Goal: Download file/media: Download file/media

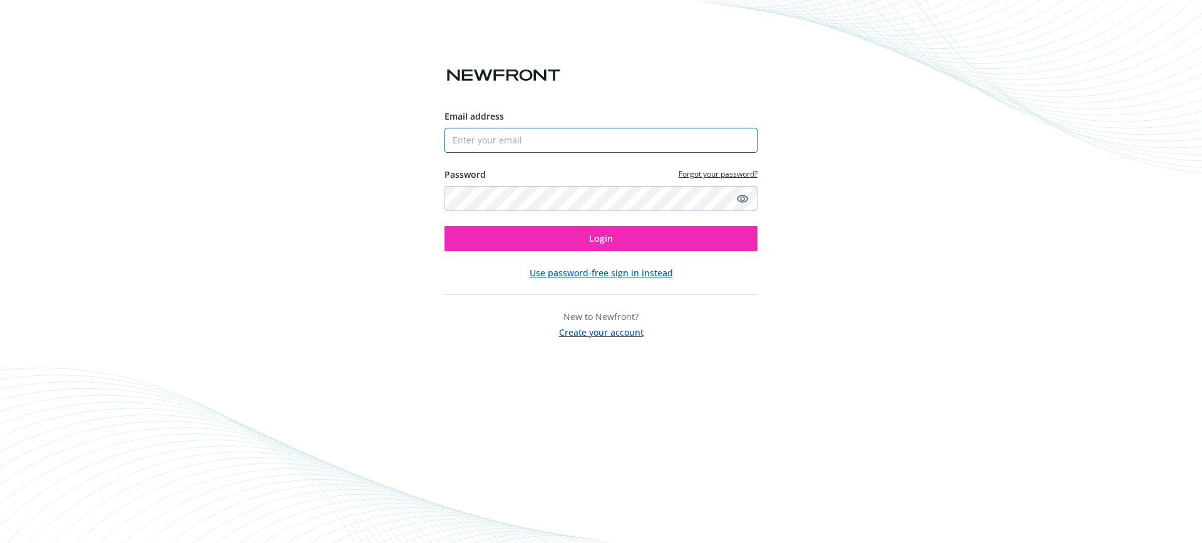
click at [612, 142] on input "Email address" at bounding box center [600, 140] width 313 height 25
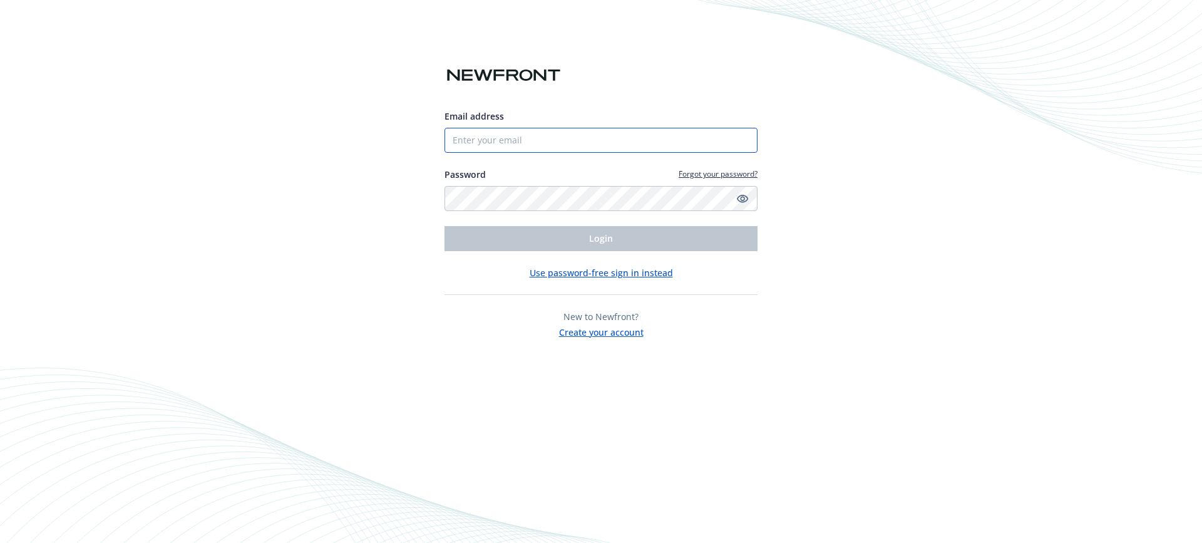
click at [583, 141] on input "Email address" at bounding box center [600, 140] width 313 height 25
type input "[PERSON_NAME][EMAIL_ADDRESS][DOMAIN_NAME]"
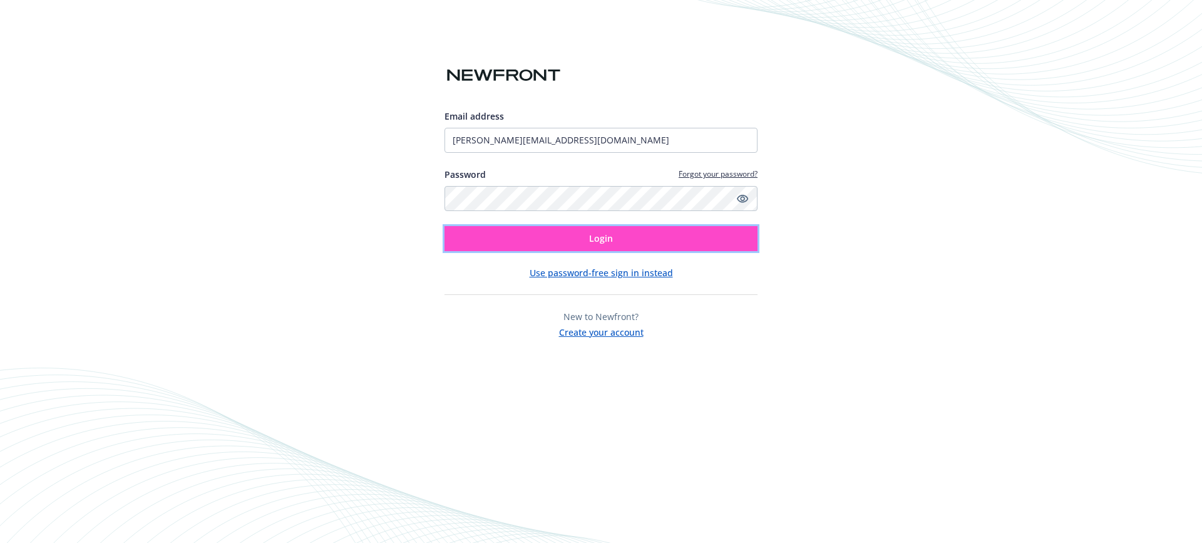
click at [545, 247] on button "Login" at bounding box center [600, 238] width 313 height 25
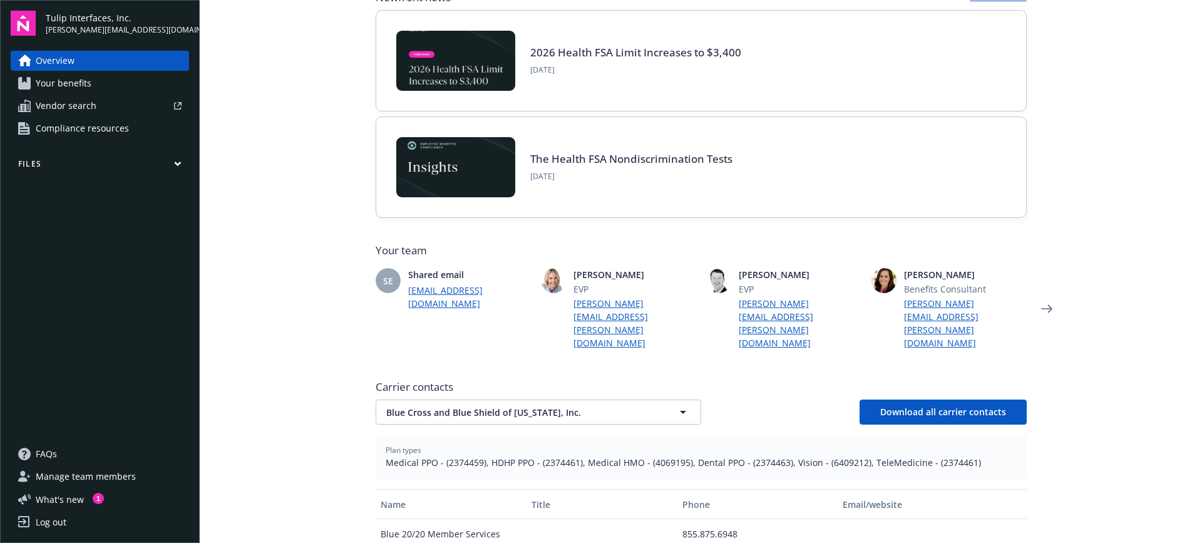
scroll to position [237, 0]
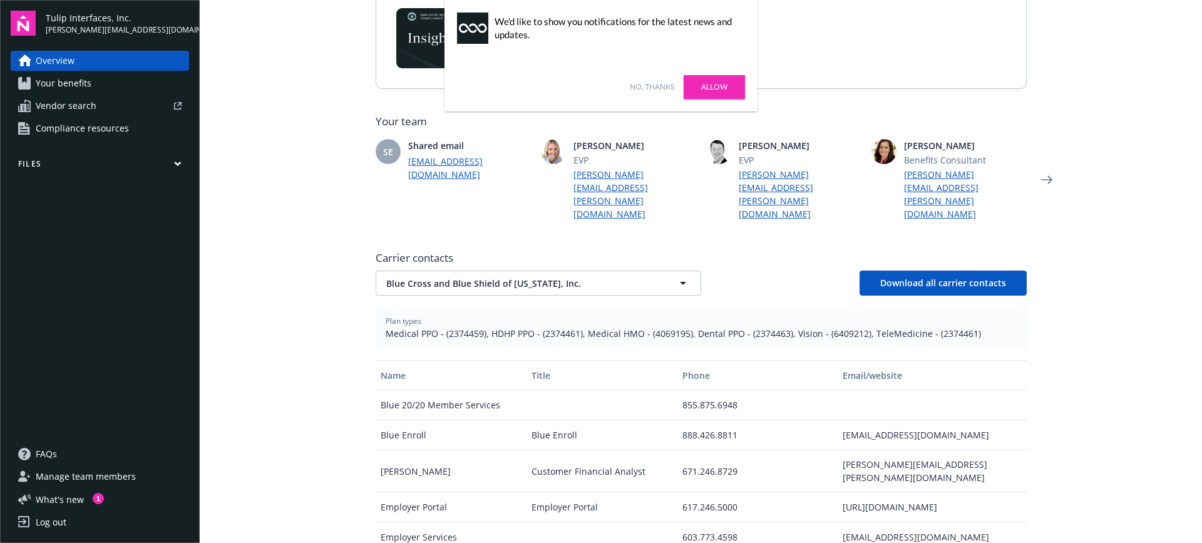
click at [34, 83] on link "Your benefits" at bounding box center [100, 83] width 178 height 20
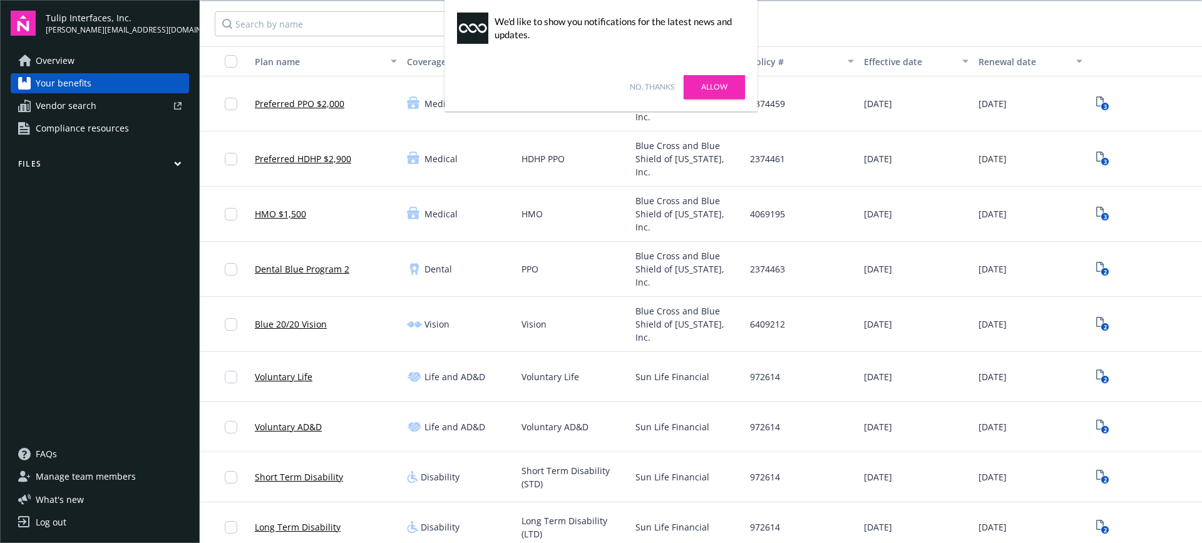
click at [640, 85] on link "No, thanks" at bounding box center [652, 86] width 44 height 11
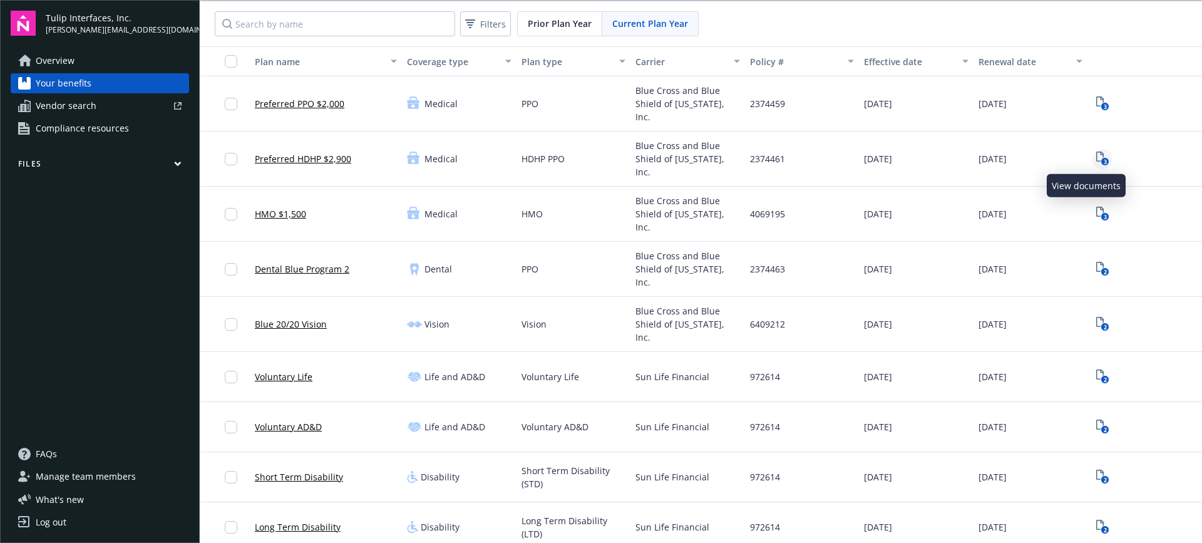
click at [1096, 155] on icon "3" at bounding box center [1102, 159] width 13 height 14
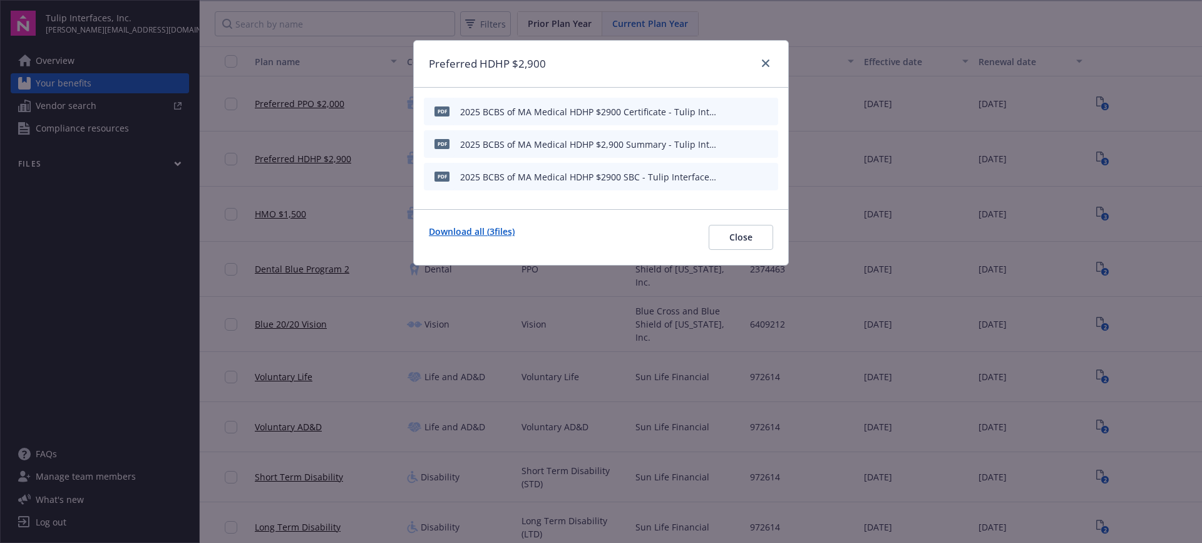
click at [499, 230] on link "Download all ( 3 files)" at bounding box center [472, 237] width 86 height 25
click at [766, 62] on icon "close" at bounding box center [766, 63] width 8 height 8
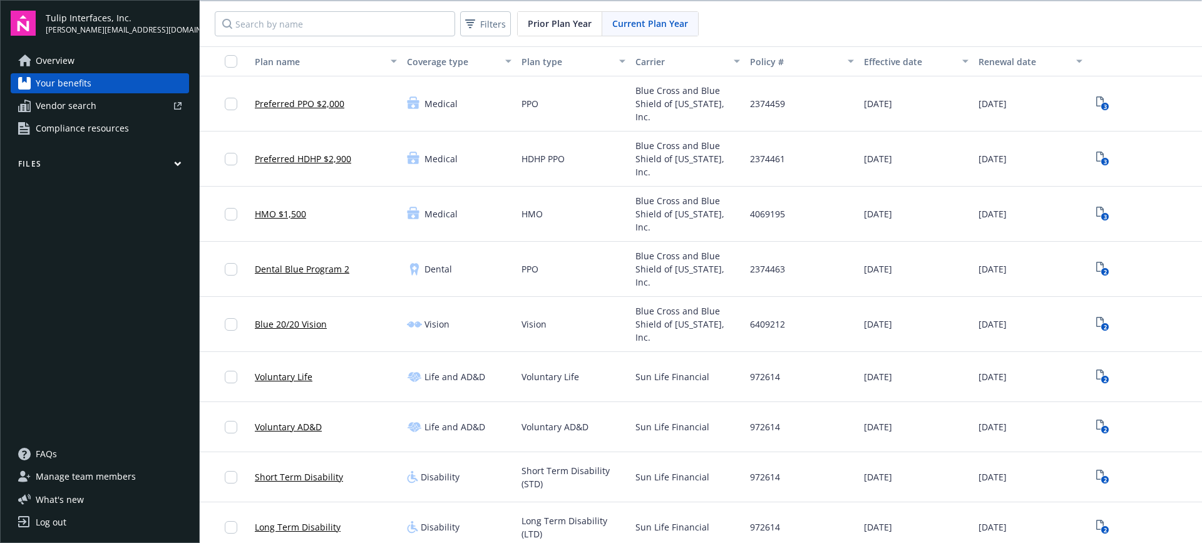
click at [282, 105] on link "Preferred PPO $2,000" at bounding box center [300, 103] width 90 height 13
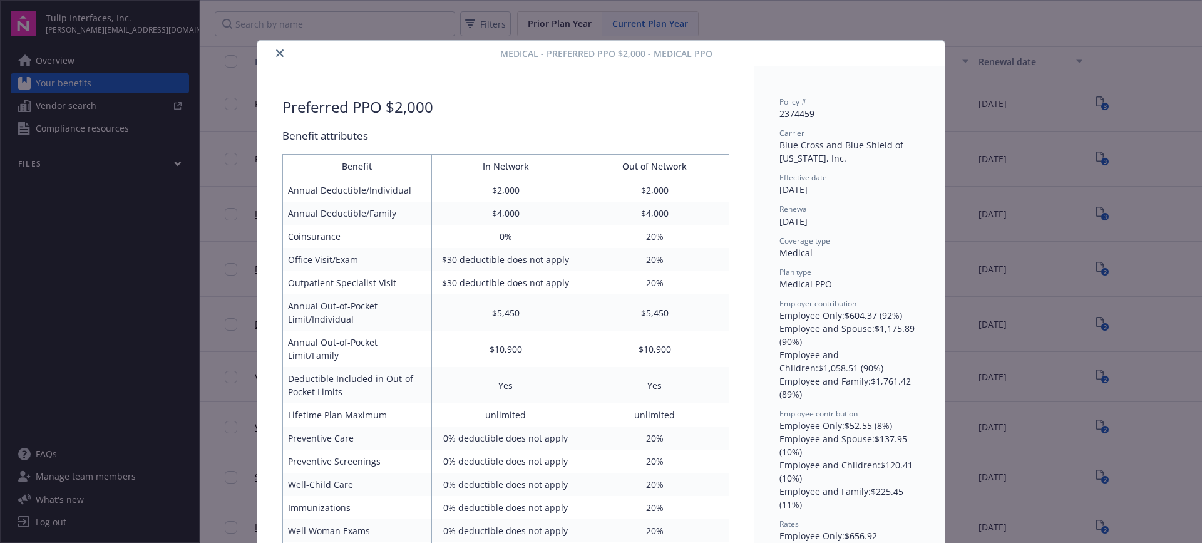
scroll to position [38, 0]
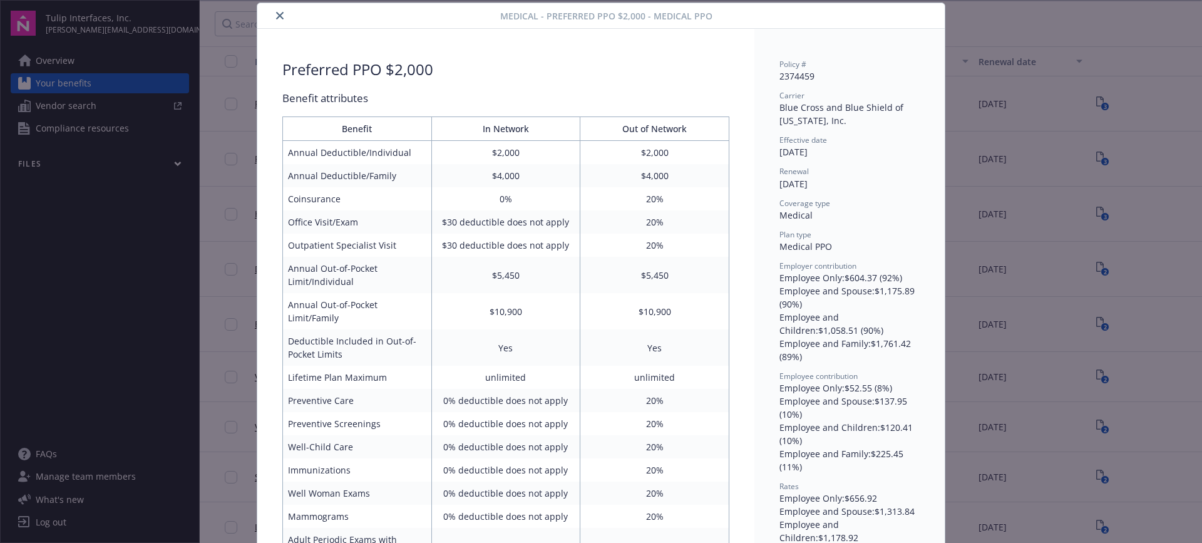
click at [276, 13] on icon "close" at bounding box center [280, 16] width 8 height 8
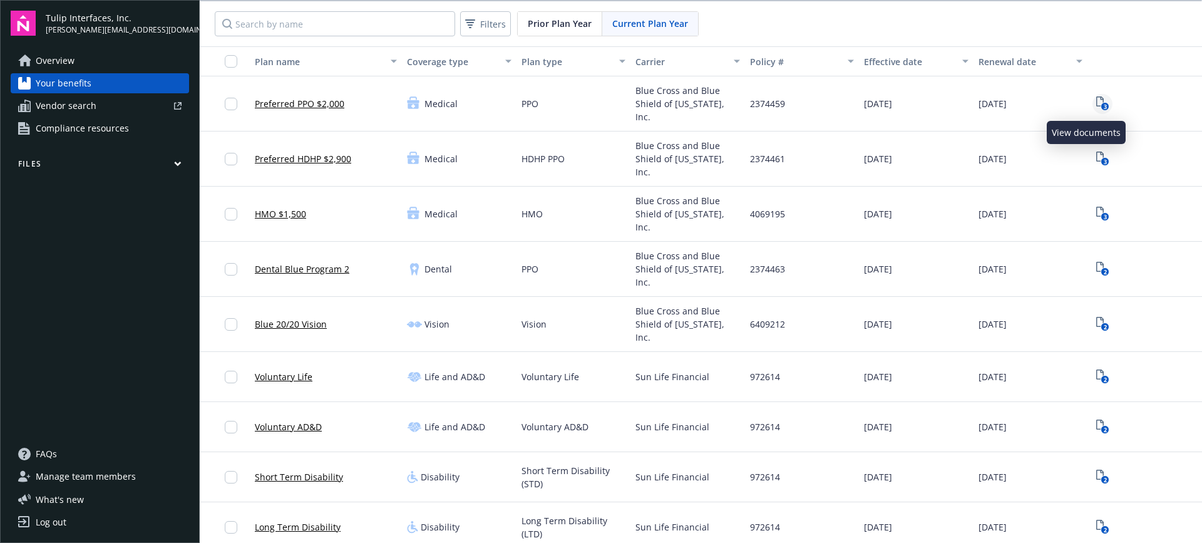
click at [1096, 103] on icon "3" at bounding box center [1102, 103] width 13 height 14
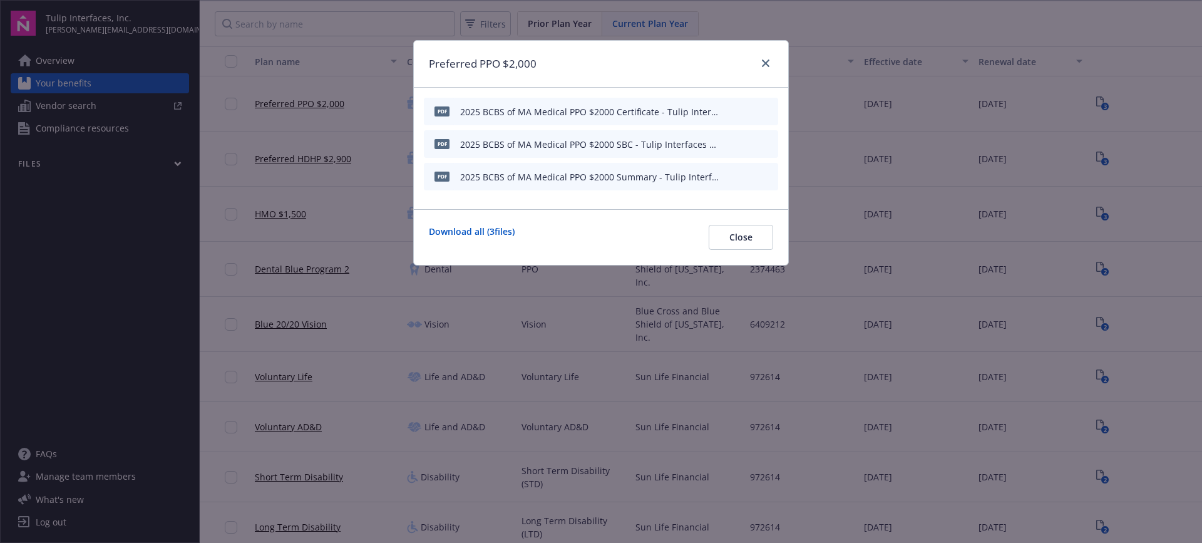
click at [743, 145] on icon "download file" at bounding box center [746, 143] width 10 height 10
click at [766, 63] on icon "close" at bounding box center [766, 63] width 8 height 8
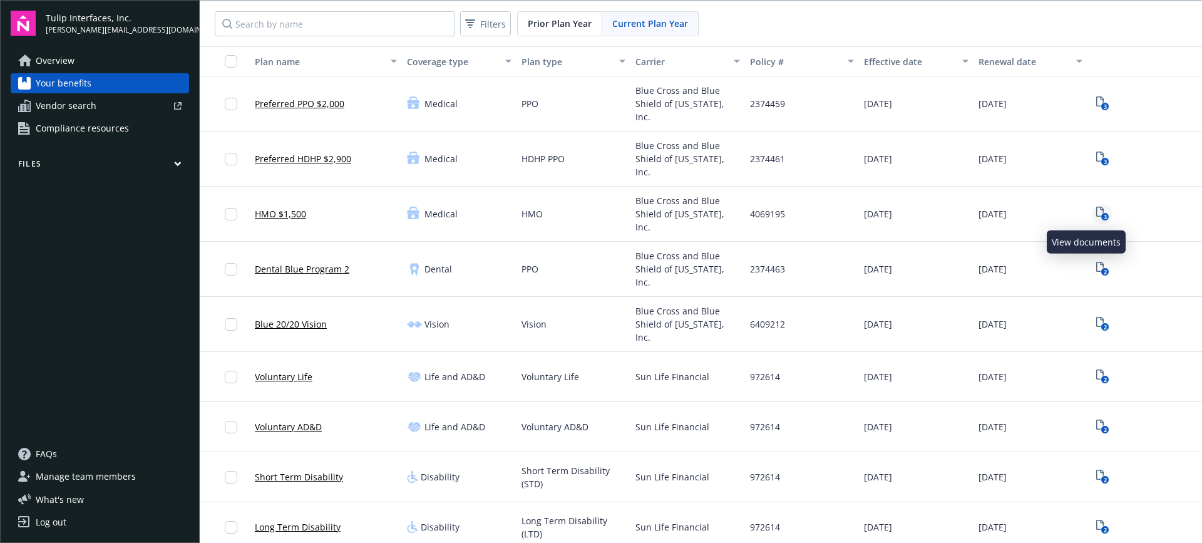
click at [1096, 212] on icon "3" at bounding box center [1102, 214] width 13 height 14
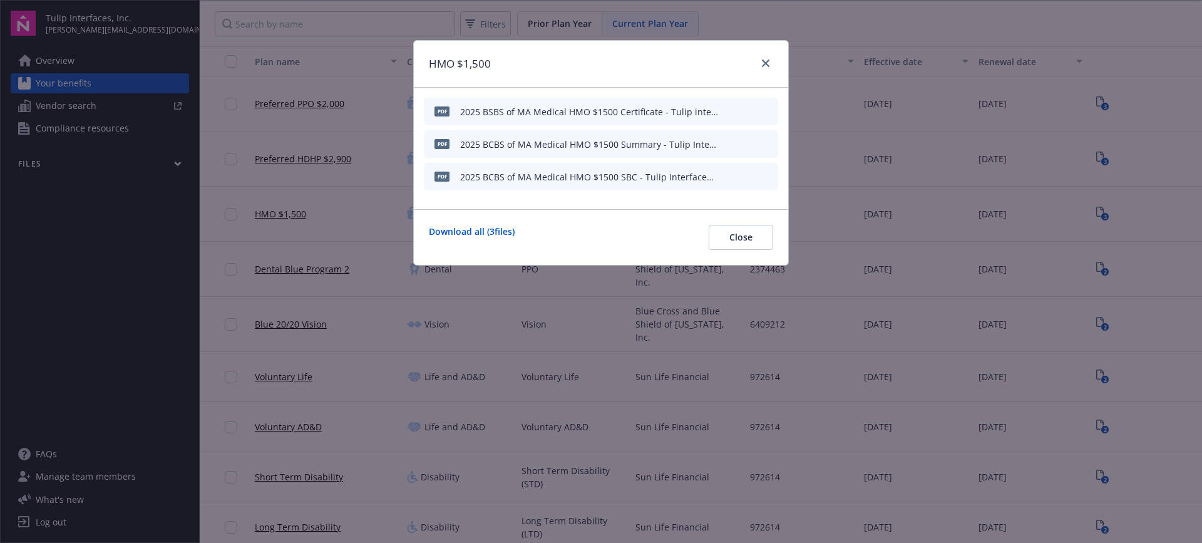
click at [747, 180] on icon "download file" at bounding box center [746, 179] width 10 height 3
click at [766, 61] on icon "close" at bounding box center [766, 63] width 8 height 8
